Goal: Information Seeking & Learning: Compare options

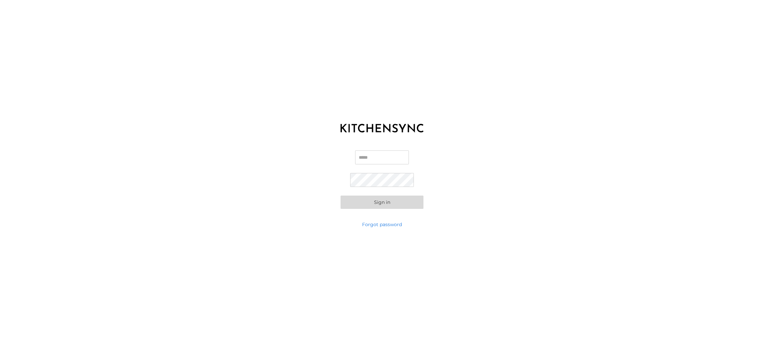
type input "**********"
click at [375, 202] on button "Sign in" at bounding box center [382, 201] width 83 height 13
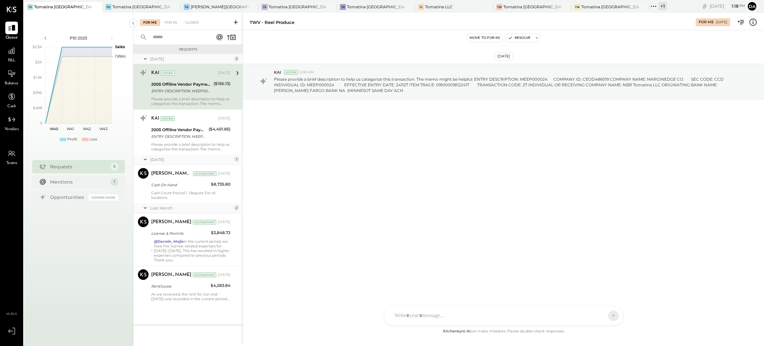
click at [561, 145] on div "[DATE] KAI System 6:30 AM Please provide a brief description to help us categor…" at bounding box center [503, 98] width 521 height 102
click at [11, 50] on icon at bounding box center [11, 50] width 9 height 9
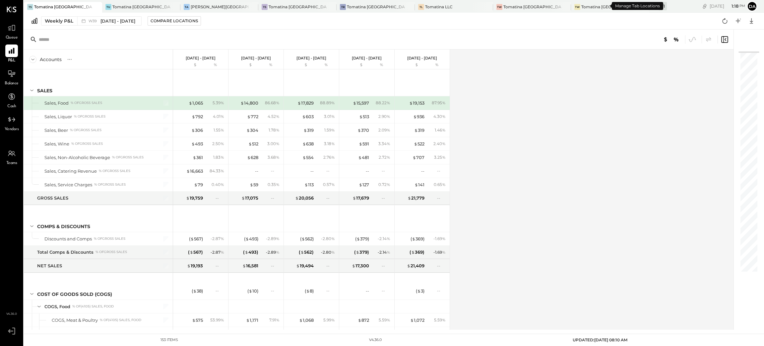
click at [659, 9] on div "+ 1" at bounding box center [663, 6] width 8 height 8
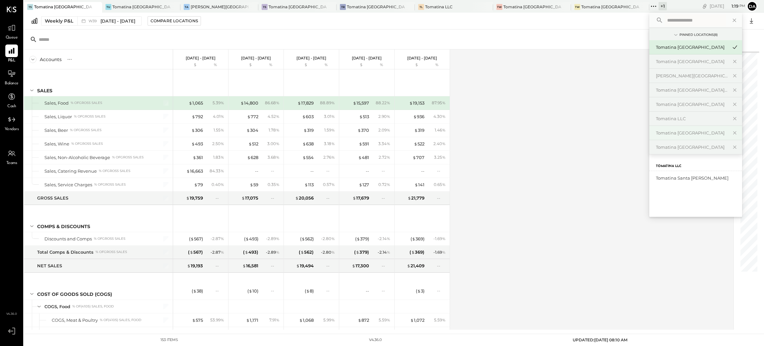
click at [656, 135] on div "Tomatina [GEOGRAPHIC_DATA]" at bounding box center [692, 133] width 72 height 6
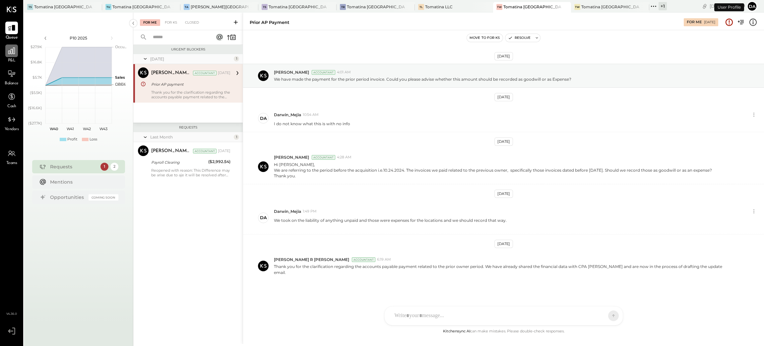
click at [6, 51] on div at bounding box center [11, 50] width 13 height 13
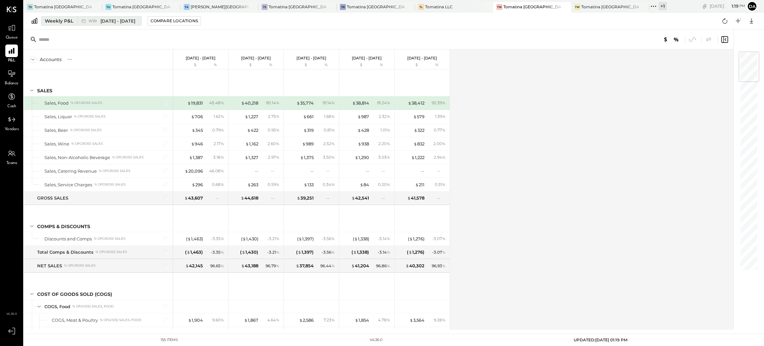
click at [59, 22] on div "Weekly P&L" at bounding box center [59, 21] width 29 height 7
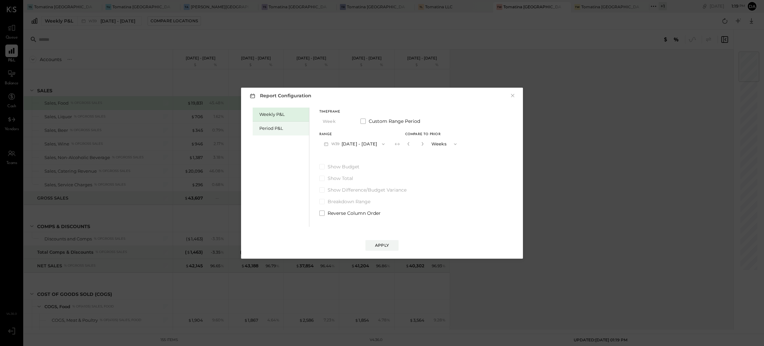
click at [269, 129] on div "Period P&L" at bounding box center [282, 128] width 46 height 6
click at [414, 147] on div "Compare" at bounding box center [409, 145] width 22 height 6
click at [423, 143] on icon "button" at bounding box center [421, 144] width 4 height 4
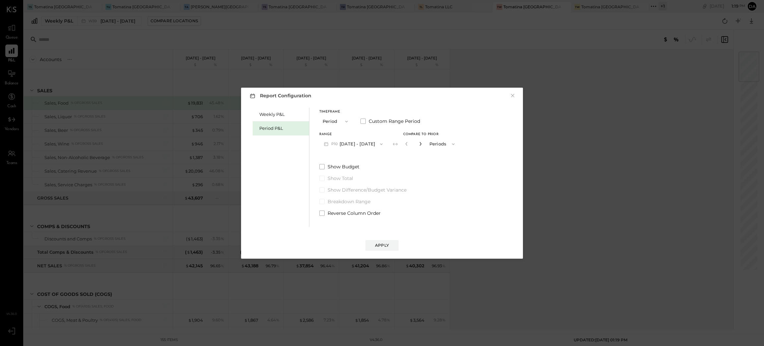
click at [423, 143] on icon "button" at bounding box center [421, 144] width 4 height 4
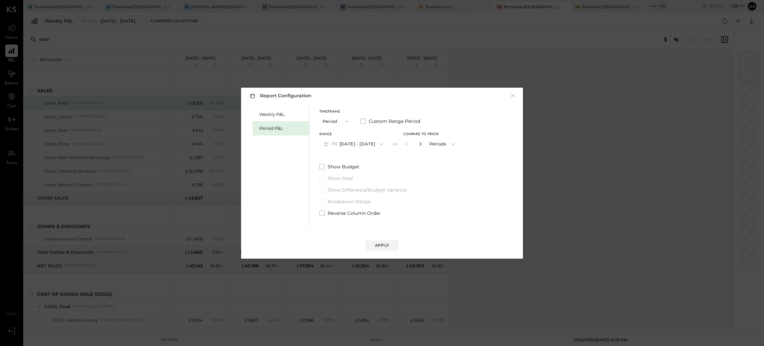
click at [421, 145] on icon "button" at bounding box center [421, 144] width 2 height 4
click at [423, 145] on icon "button" at bounding box center [421, 144] width 4 height 4
type input "**"
click at [359, 141] on button "P10 [DATE] - [DATE]" at bounding box center [353, 144] width 68 height 12
click at [353, 159] on span "[DATE] - [DATE]" at bounding box center [351, 159] width 32 height 6
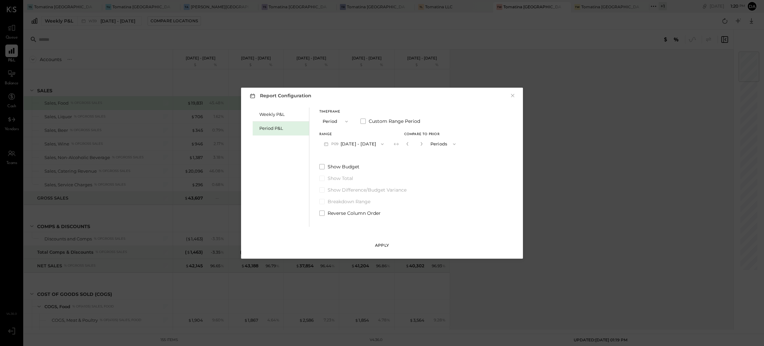
click at [385, 243] on div "Apply" at bounding box center [382, 245] width 14 height 6
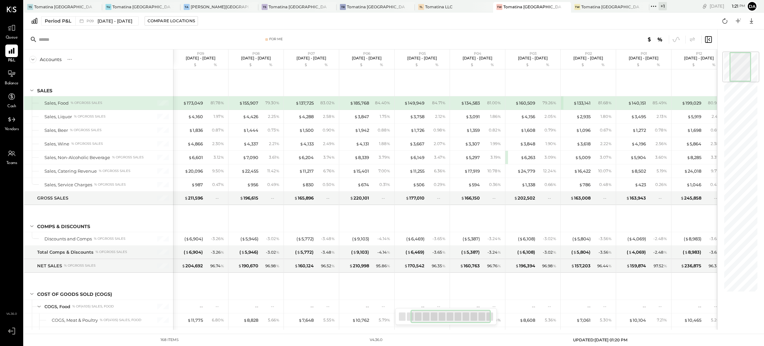
scroll to position [0, 120]
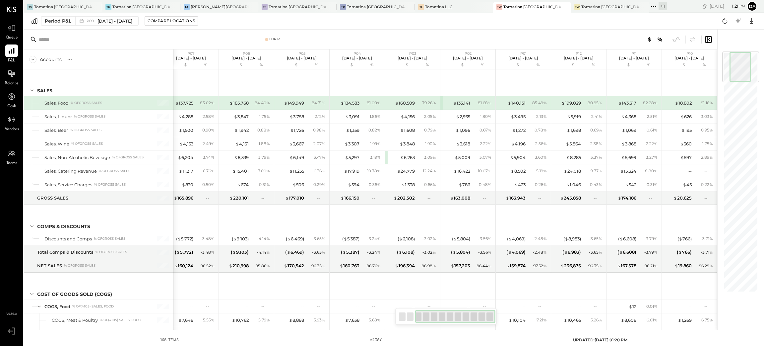
drag, startPoint x: 422, startPoint y: 316, endPoint x: 449, endPoint y: 318, distance: 27.9
click at [449, 318] on div at bounding box center [455, 315] width 80 height 13
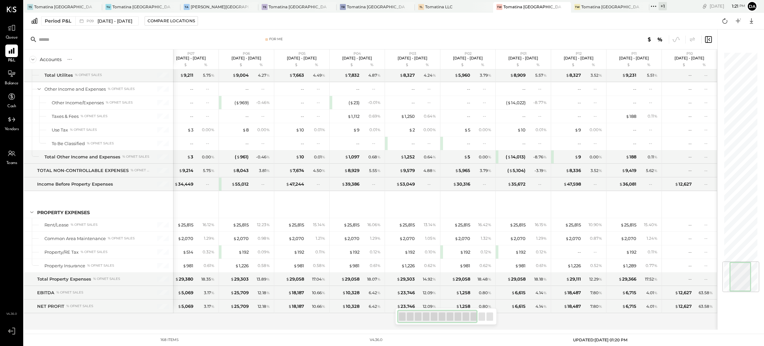
scroll to position [0, 0]
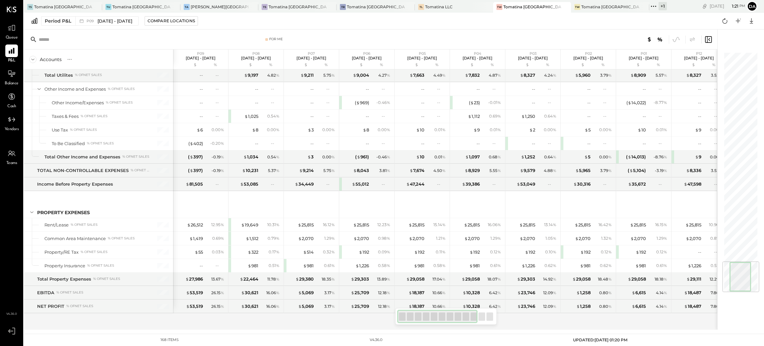
drag, startPoint x: 445, startPoint y: 314, endPoint x: 331, endPoint y: 309, distance: 114.2
click at [343, 312] on div "For Me Accounts S % GL P09 [DATE] - [DATE] $ % P08 [DATE] - [DATE] $ % P07 [DAT…" at bounding box center [371, 180] width 694 height 300
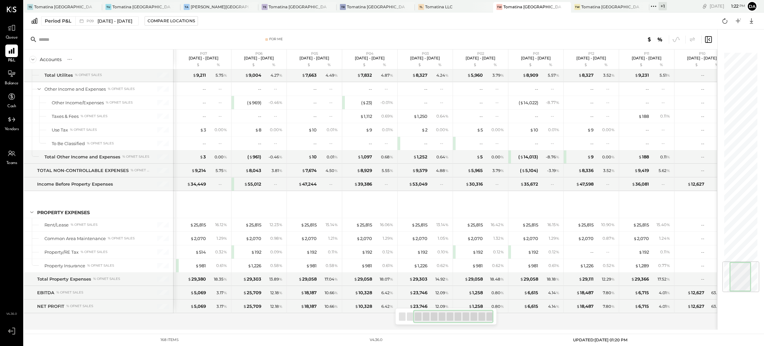
scroll to position [0, 120]
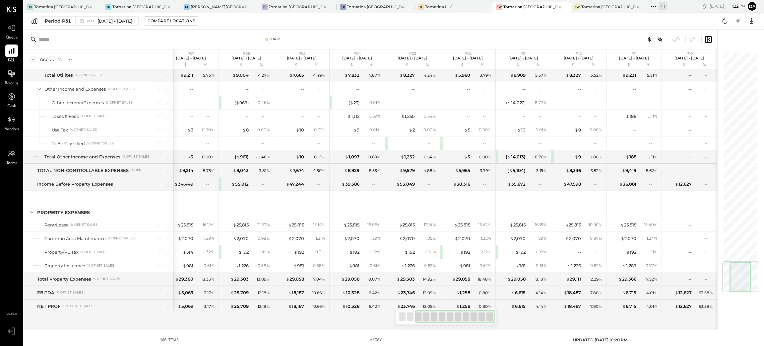
drag, startPoint x: 441, startPoint y: 320, endPoint x: 479, endPoint y: 322, distance: 38.2
click at [479, 322] on div at bounding box center [455, 315] width 80 height 13
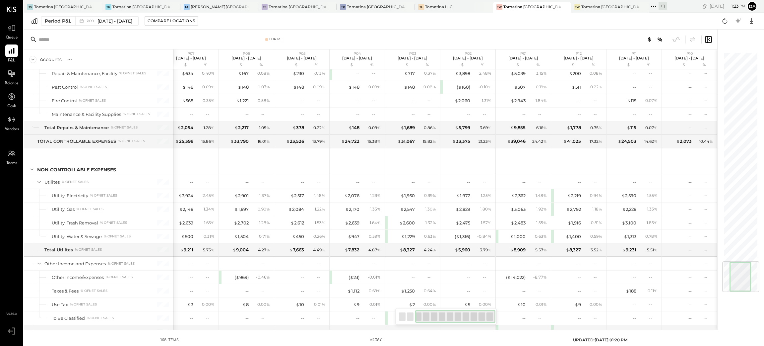
scroll to position [1775, 0]
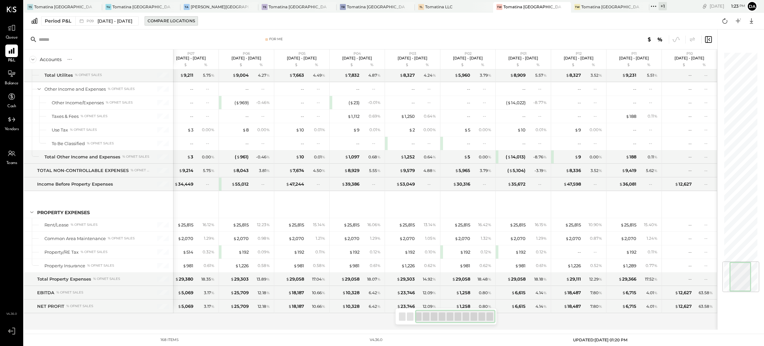
click at [195, 21] on div "Compare Locations" at bounding box center [171, 21] width 47 height 6
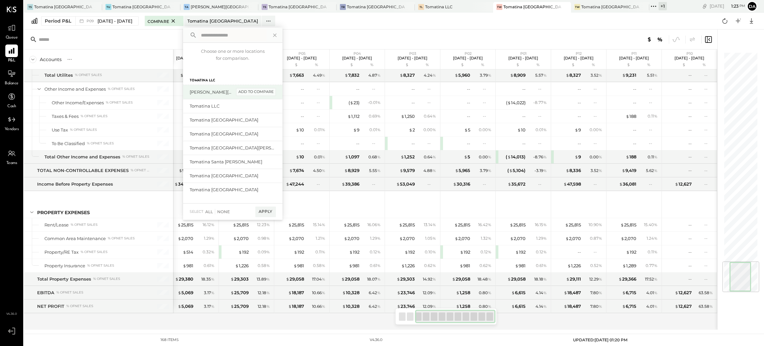
click at [276, 93] on div "add to compare" at bounding box center [256, 92] width 40 height 8
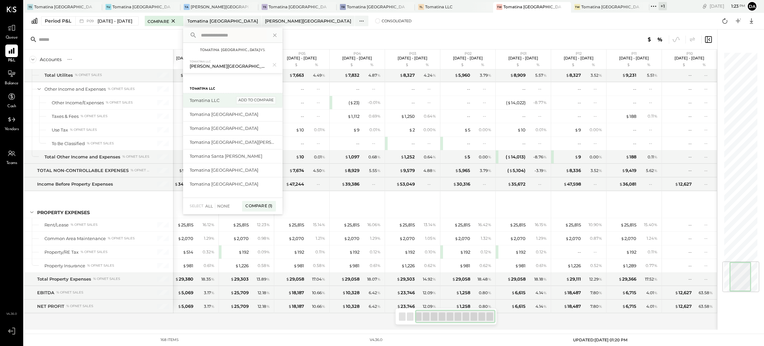
click at [273, 100] on div "add to compare" at bounding box center [256, 100] width 40 height 8
click at [259, 116] on div "add to compare" at bounding box center [256, 117] width 40 height 8
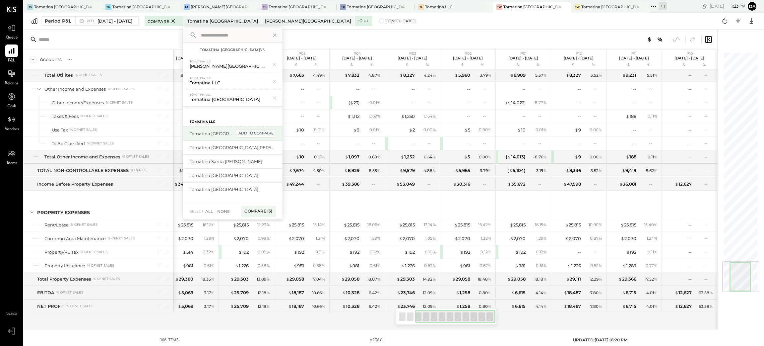
click at [256, 133] on div "add to compare" at bounding box center [256, 133] width 40 height 8
click at [254, 152] on div "add to compare" at bounding box center [256, 150] width 40 height 8
click at [255, 158] on div "add to compare" at bounding box center [256, 161] width 40 height 8
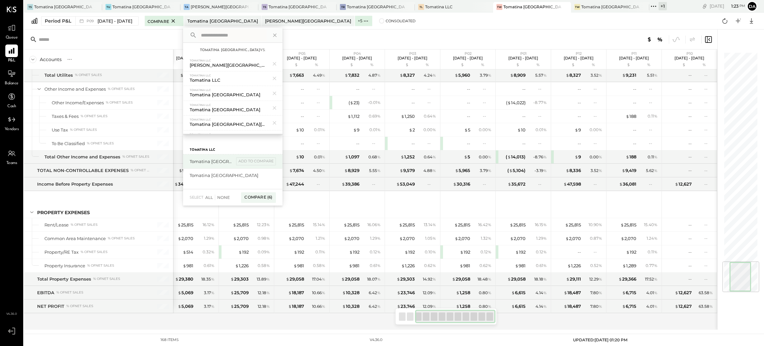
click at [260, 161] on div "add to compare" at bounding box center [256, 161] width 40 height 8
click at [265, 161] on div "add to compare" at bounding box center [256, 161] width 40 height 8
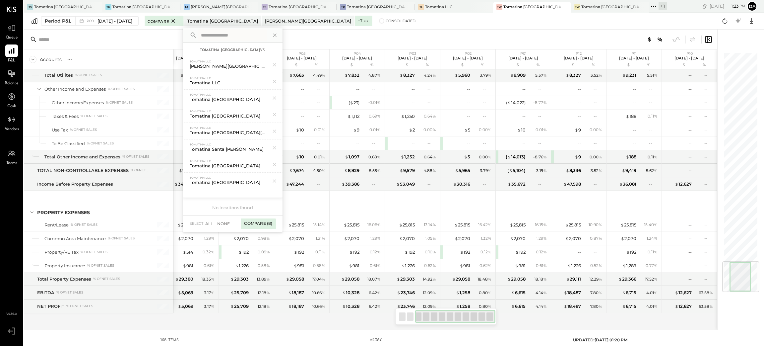
click at [267, 221] on div "Compare (8)" at bounding box center [258, 223] width 35 height 11
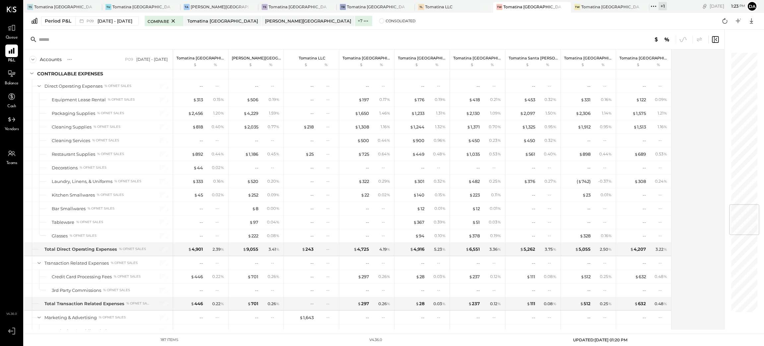
scroll to position [1293, 0]
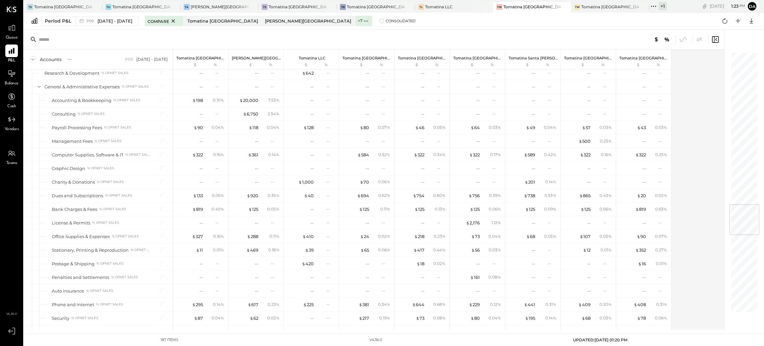
click at [386, 20] on span "Consolidated" at bounding box center [401, 21] width 30 height 5
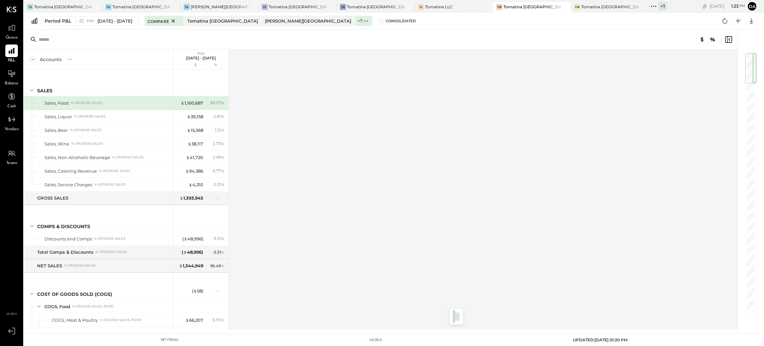
drag, startPoint x: 750, startPoint y: 67, endPoint x: 728, endPoint y: 46, distance: 29.8
click at [764, 56] on div "Accounts S % GL P09 [DATE] - [DATE] $ % SALES Sales, Food % of GROSS SALES Sale…" at bounding box center [394, 180] width 740 height 300
click at [106, 21] on span "[DATE] - [DATE]" at bounding box center [115, 21] width 35 height 6
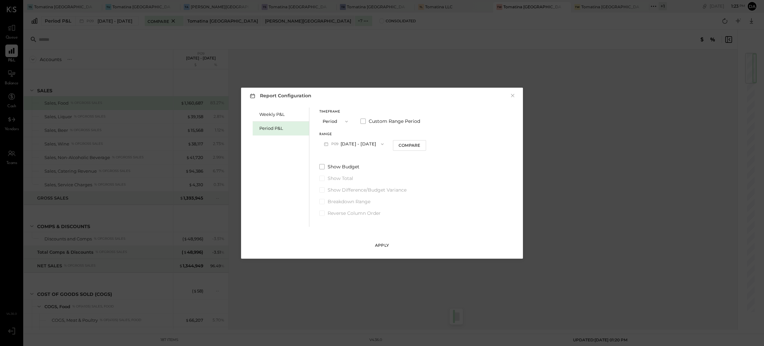
click at [383, 244] on div "Apply" at bounding box center [382, 245] width 14 height 6
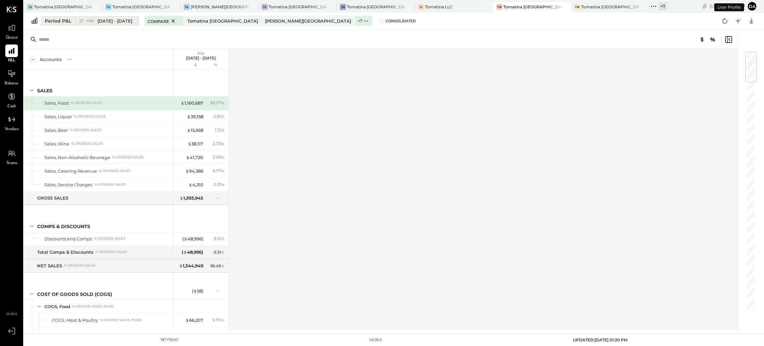
click at [68, 18] on div "Period P&L" at bounding box center [58, 21] width 27 height 7
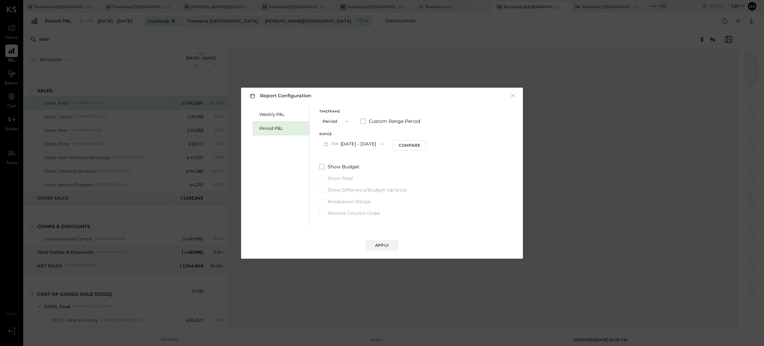
click at [331, 121] on button "Period" at bounding box center [335, 121] width 33 height 12
click at [338, 157] on div "Year" at bounding box center [336, 157] width 33 height 12
click at [372, 143] on button "2025 [DATE] - [DATE]" at bounding box center [354, 144] width 70 height 12
click at [368, 143] on span "[DATE] - [DATE]" at bounding box center [352, 145] width 32 height 6
click at [384, 238] on div "Apply" at bounding box center [382, 239] width 269 height 24
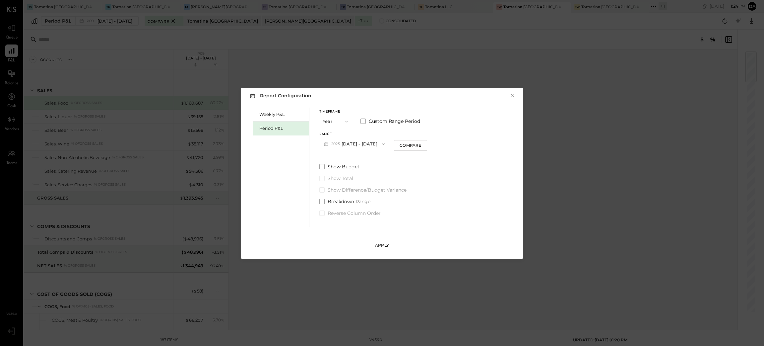
click at [381, 247] on div "Apply" at bounding box center [382, 245] width 14 height 6
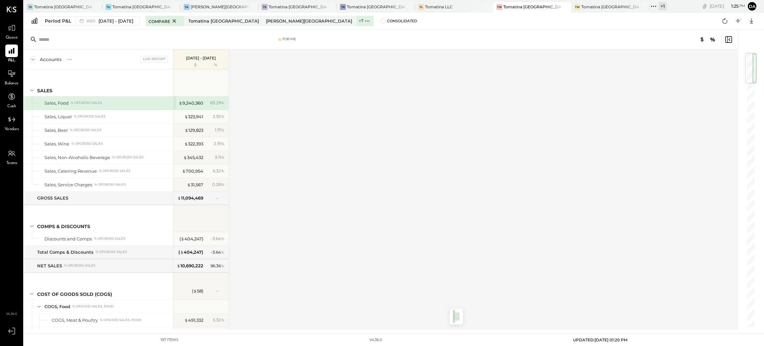
drag, startPoint x: 750, startPoint y: 65, endPoint x: 733, endPoint y: 9, distance: 58.0
click at [733, 9] on div "TS Tomatina [GEOGRAPHIC_DATA] [GEOGRAPHIC_DATA] [GEOGRAPHIC_DATA] [GEOGRAPHIC_D…" at bounding box center [394, 164] width 740 height 329
click at [120, 19] on span "[DATE] - [DATE]" at bounding box center [116, 21] width 35 height 6
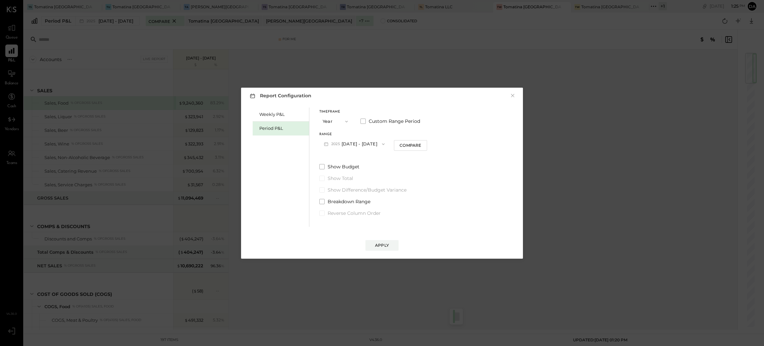
click at [597, 147] on div "Report Configuration × Weekly P&L Period P&L Timeframe Year Custom Range Period…" at bounding box center [382, 173] width 764 height 346
